Goal: Information Seeking & Learning: Learn about a topic

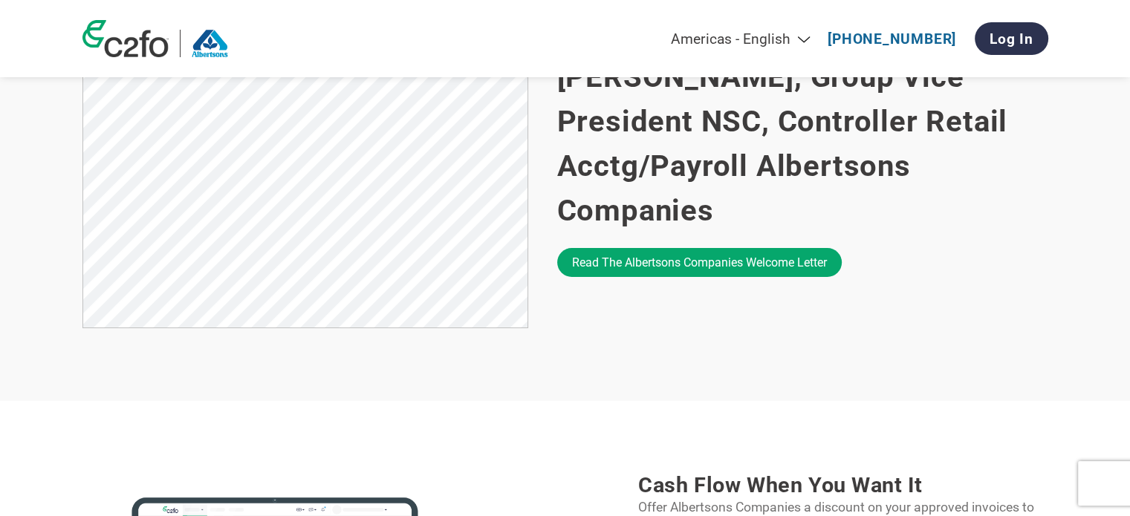
scroll to position [1040, 0]
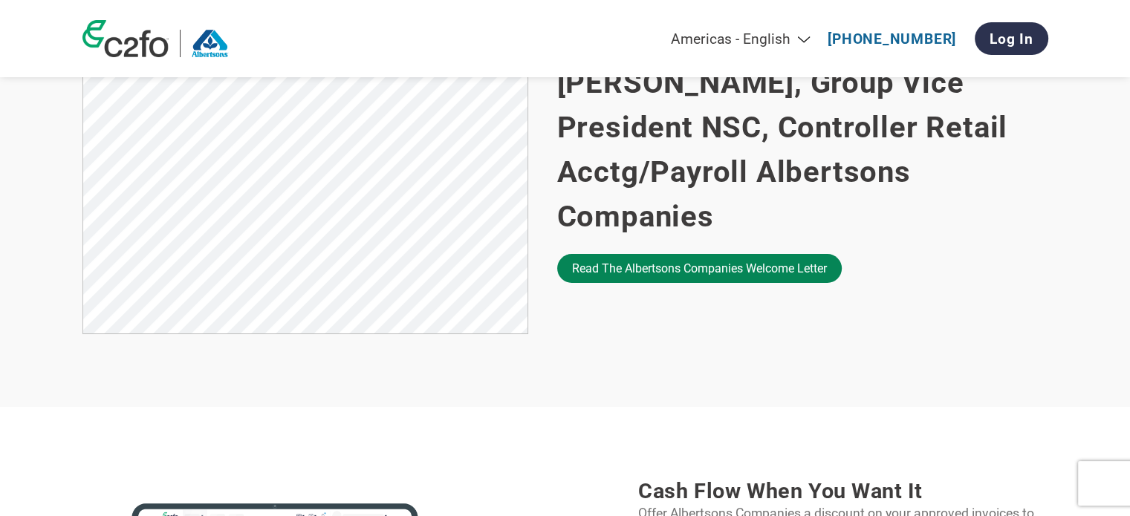
click at [657, 254] on link "Read the Albertsons Companies welcome letter" at bounding box center [699, 268] width 284 height 29
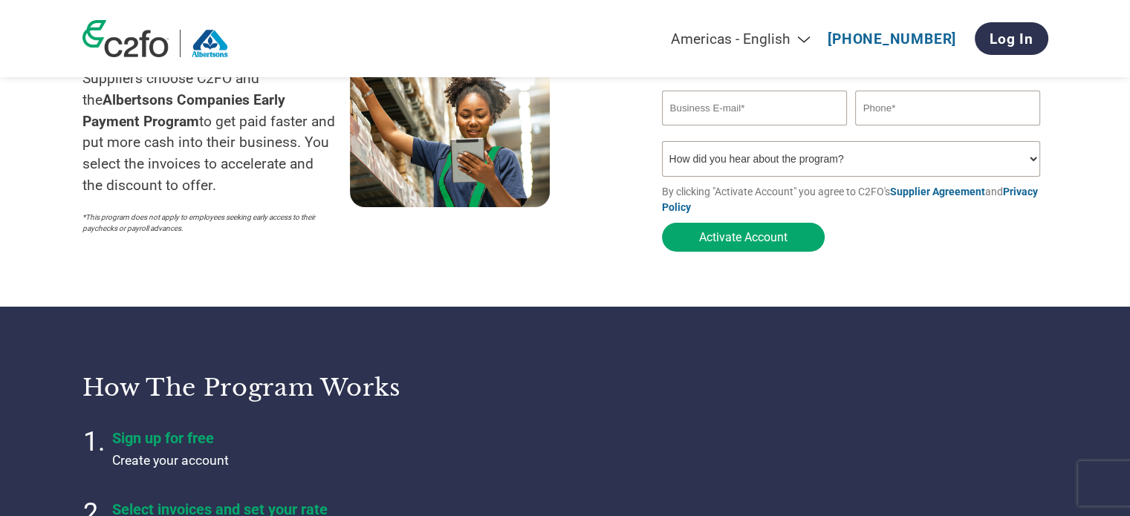
scroll to position [0, 0]
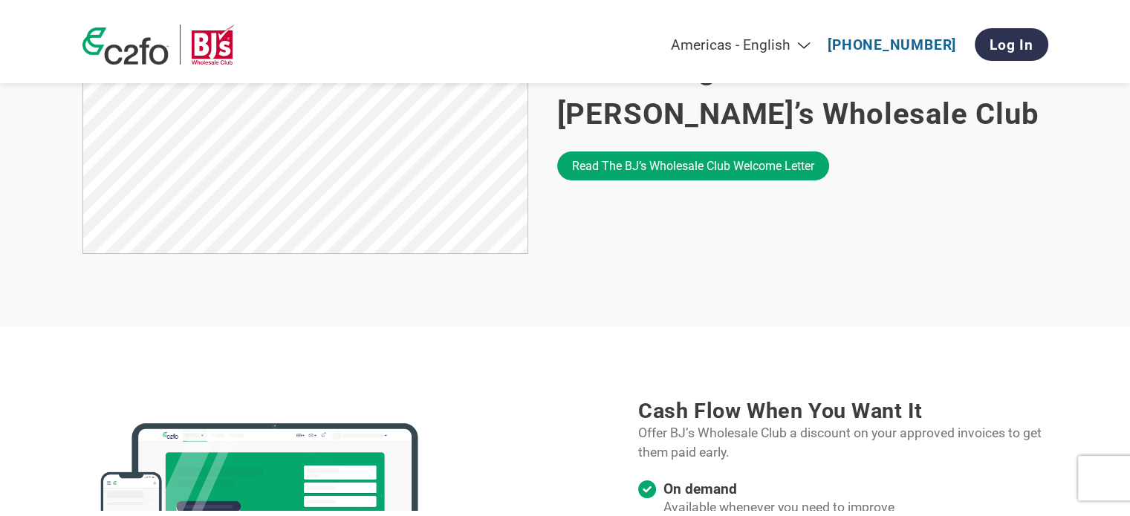
scroll to position [1040, 0]
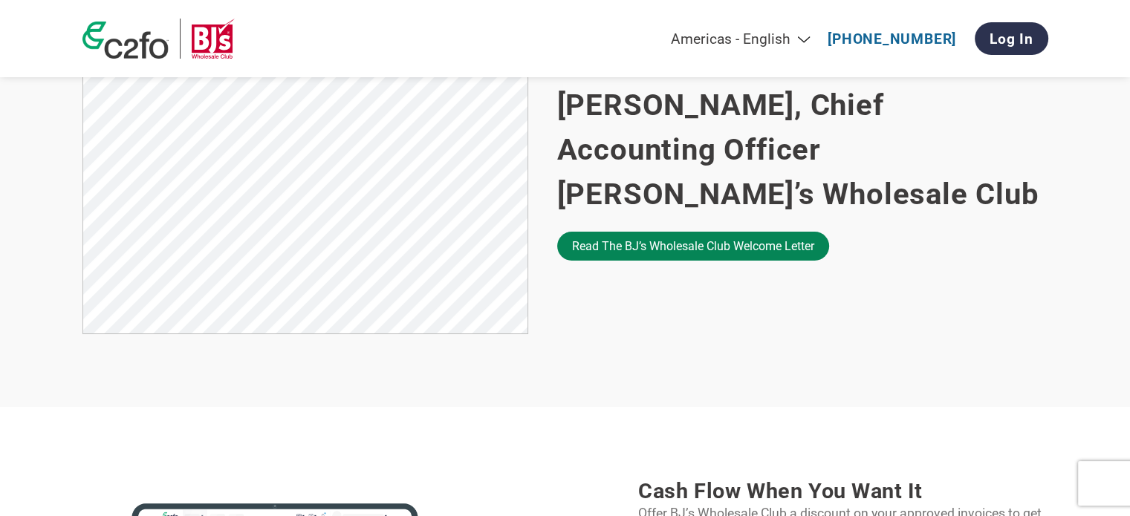
click at [633, 232] on link "Read the BJ’s Wholesale Club welcome letter" at bounding box center [693, 246] width 272 height 29
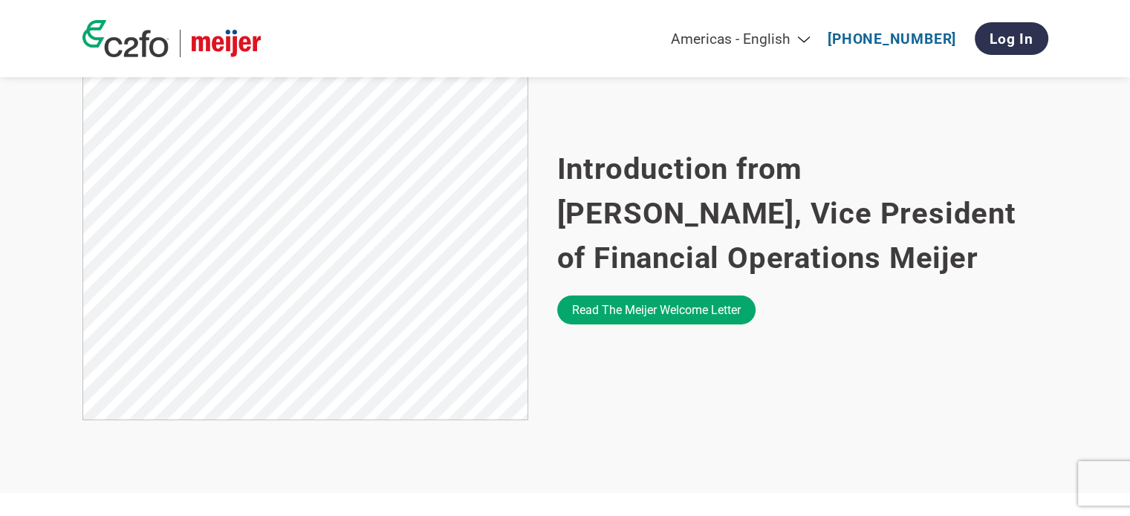
scroll to position [965, 0]
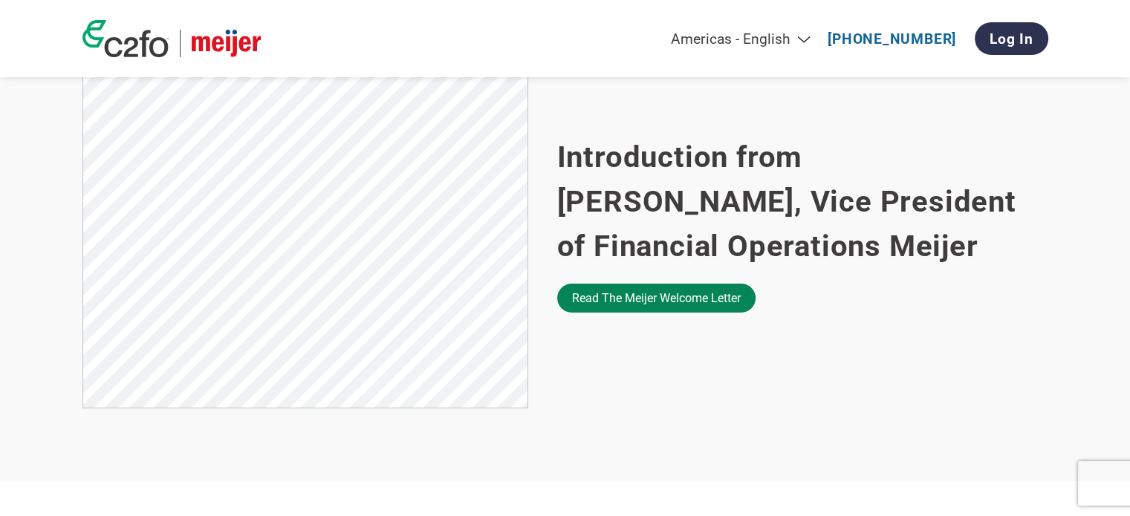
click at [622, 305] on link "Read the Meijer welcome letter" at bounding box center [656, 298] width 198 height 29
